Goal: Navigation & Orientation: Find specific page/section

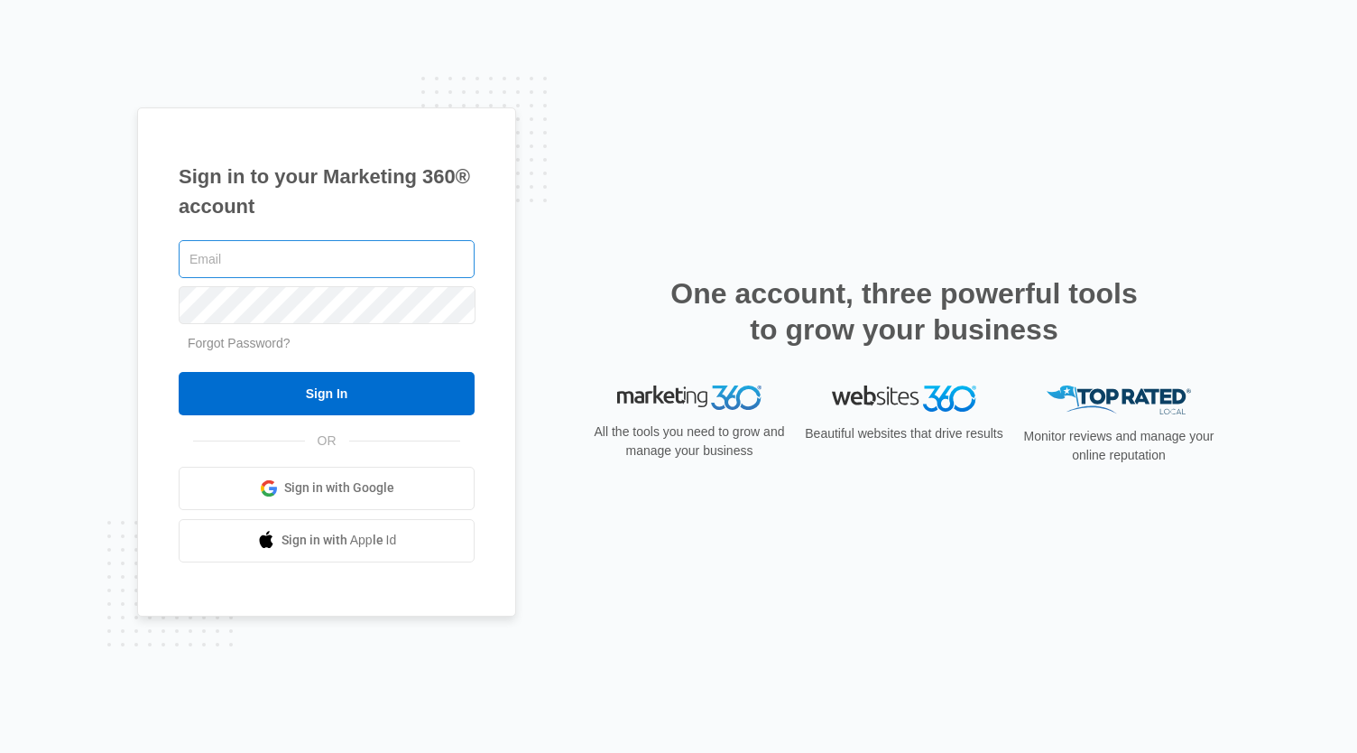
click at [360, 255] on input "text" at bounding box center [327, 259] width 296 height 38
type input "[EMAIL_ADDRESS][DOMAIN_NAME]"
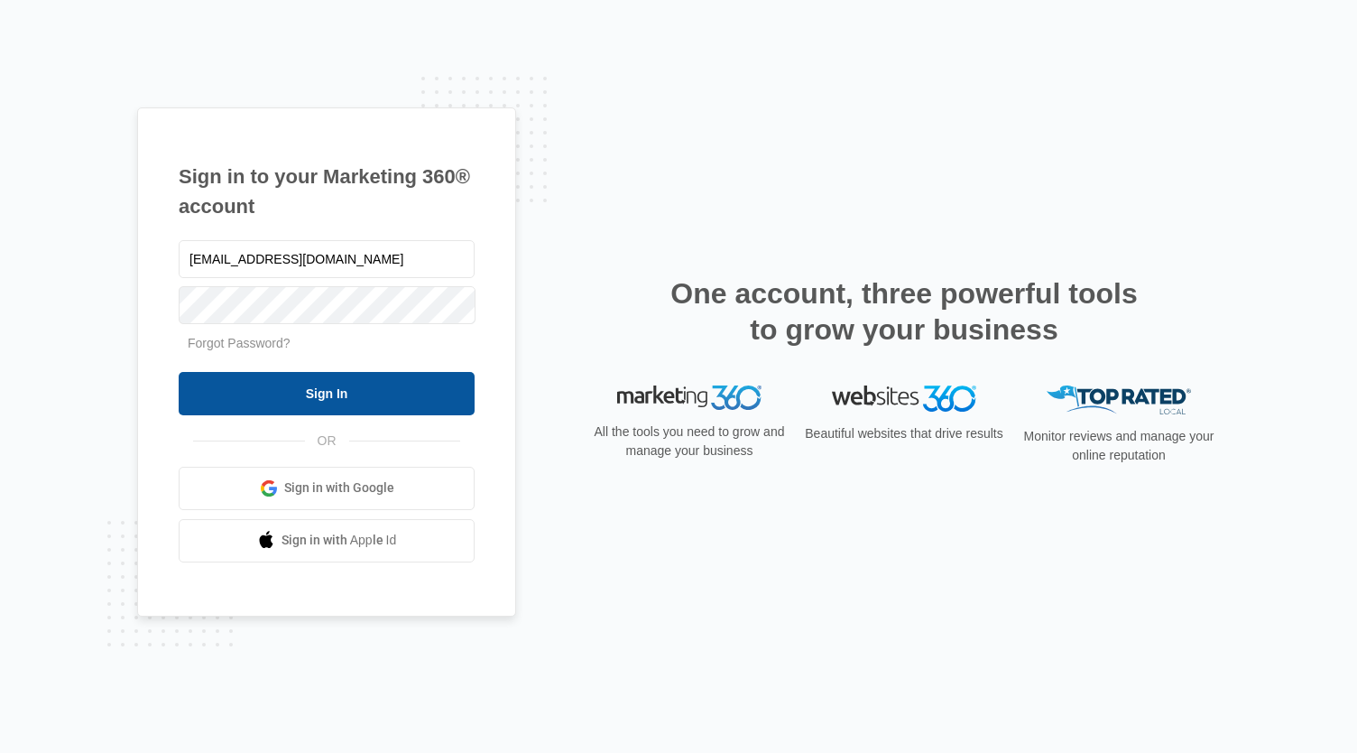
click at [339, 384] on input "Sign In" at bounding box center [327, 393] width 296 height 43
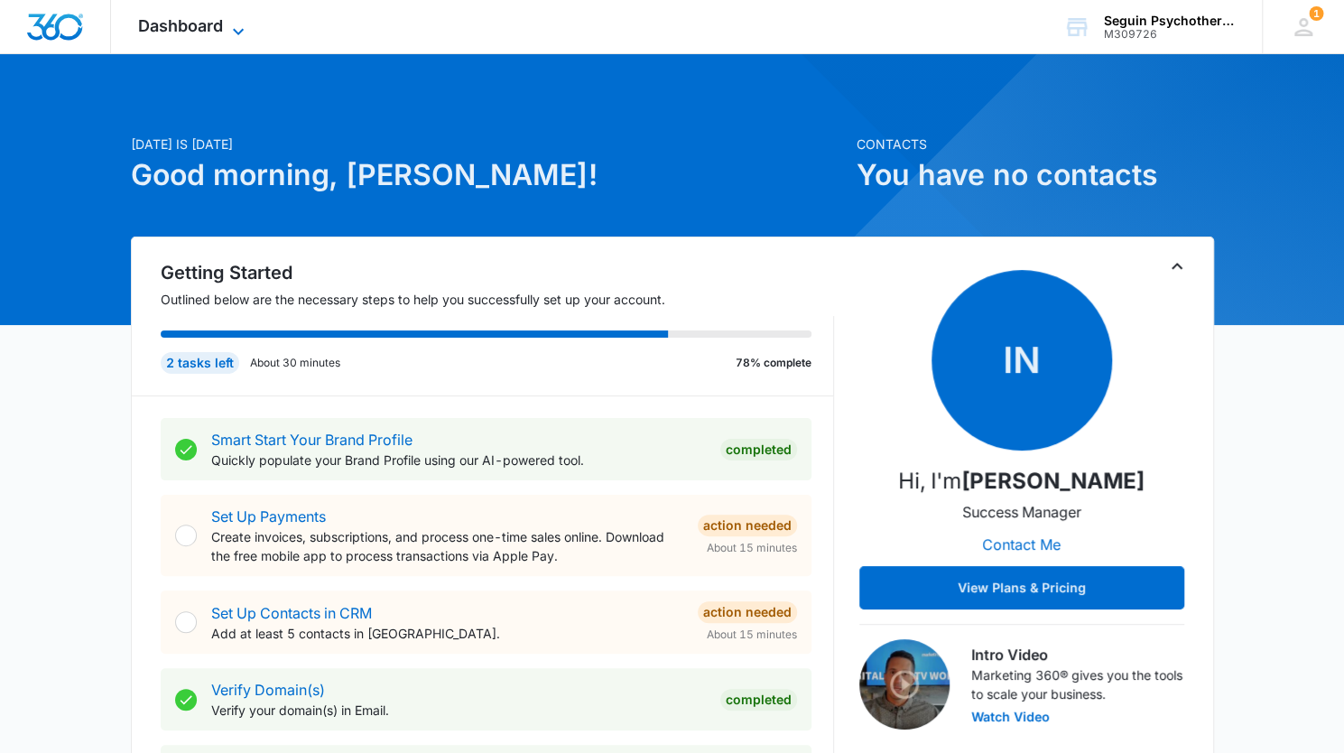
click at [215, 25] on span "Dashboard" at bounding box center [180, 25] width 85 height 19
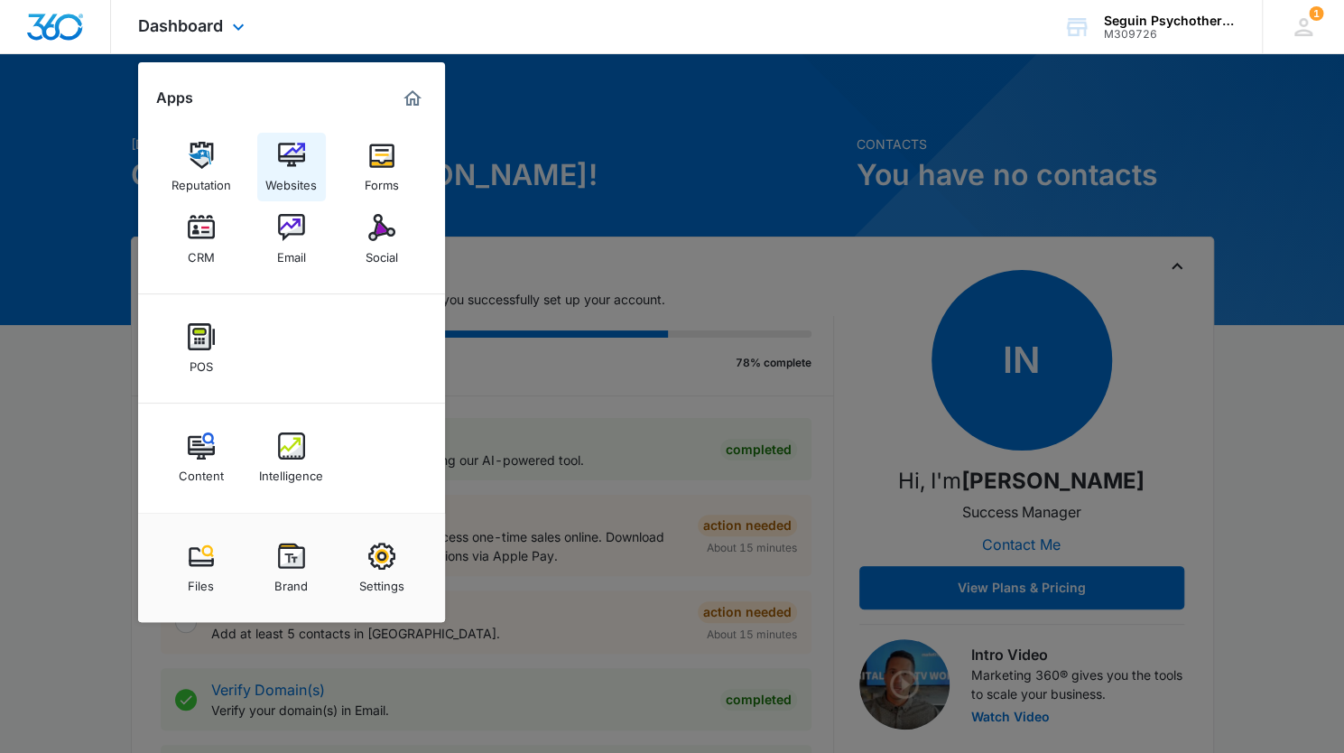
click at [295, 174] on div "Websites" at bounding box center [290, 180] width 51 height 23
